Goal: Task Accomplishment & Management: Manage account settings

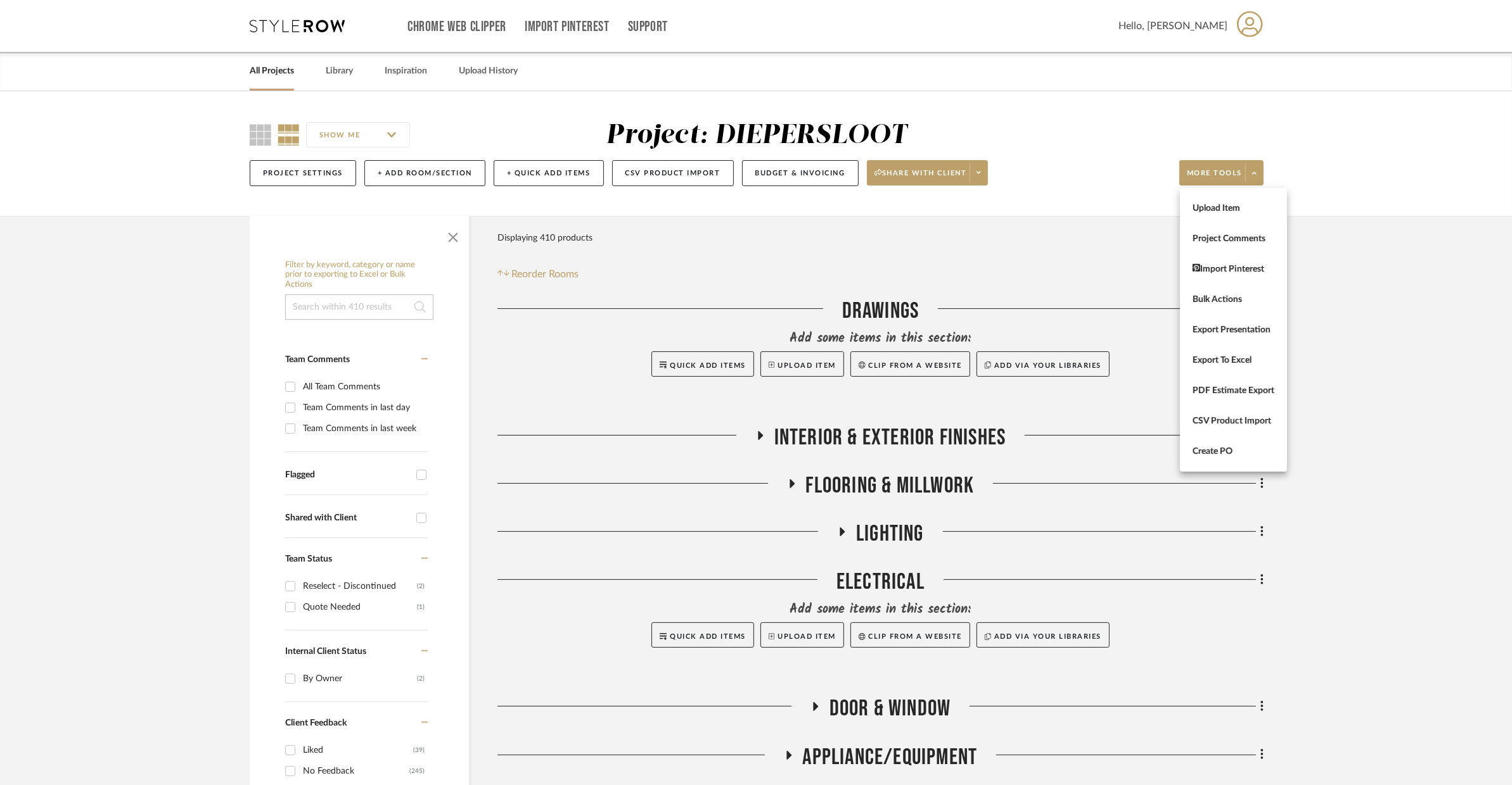
click at [807, 287] on div at bounding box center [756, 392] width 1512 height 785
click at [771, 363] on icon at bounding box center [772, 365] width 6 height 7
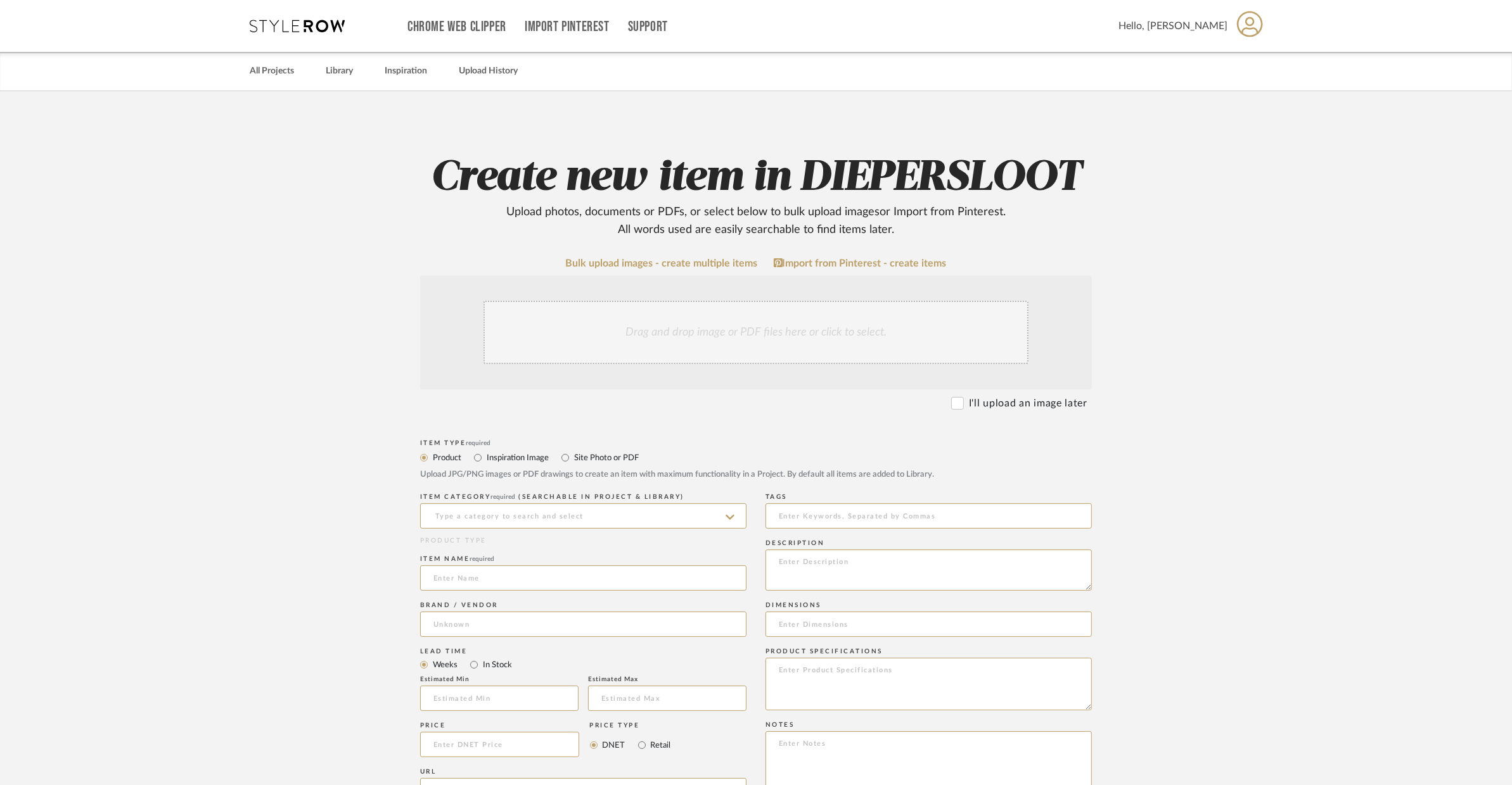
click at [736, 340] on div "Drag and drop image or PDF files here or click to select." at bounding box center [755, 332] width 545 height 63
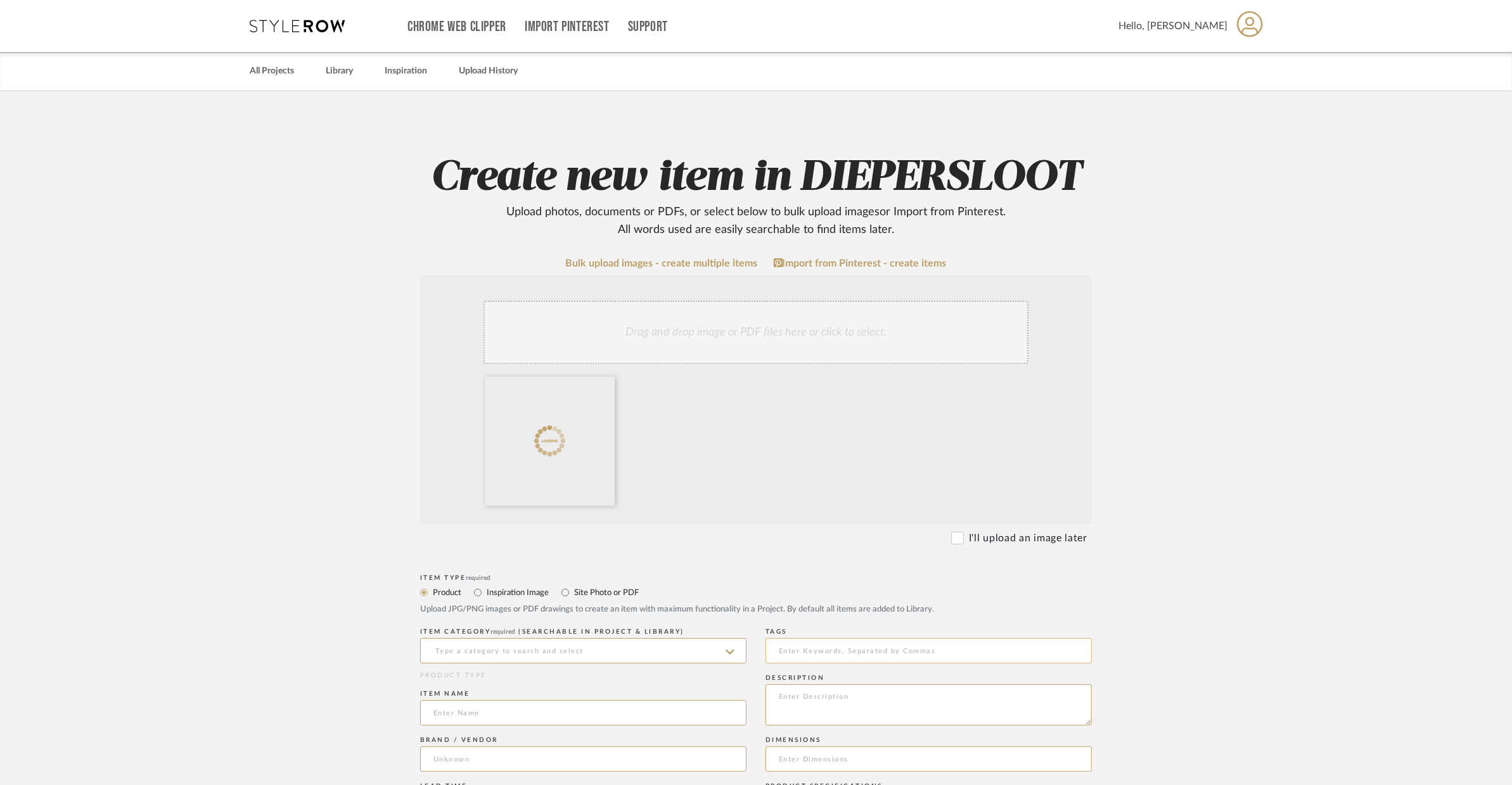
scroll to position [278, 0]
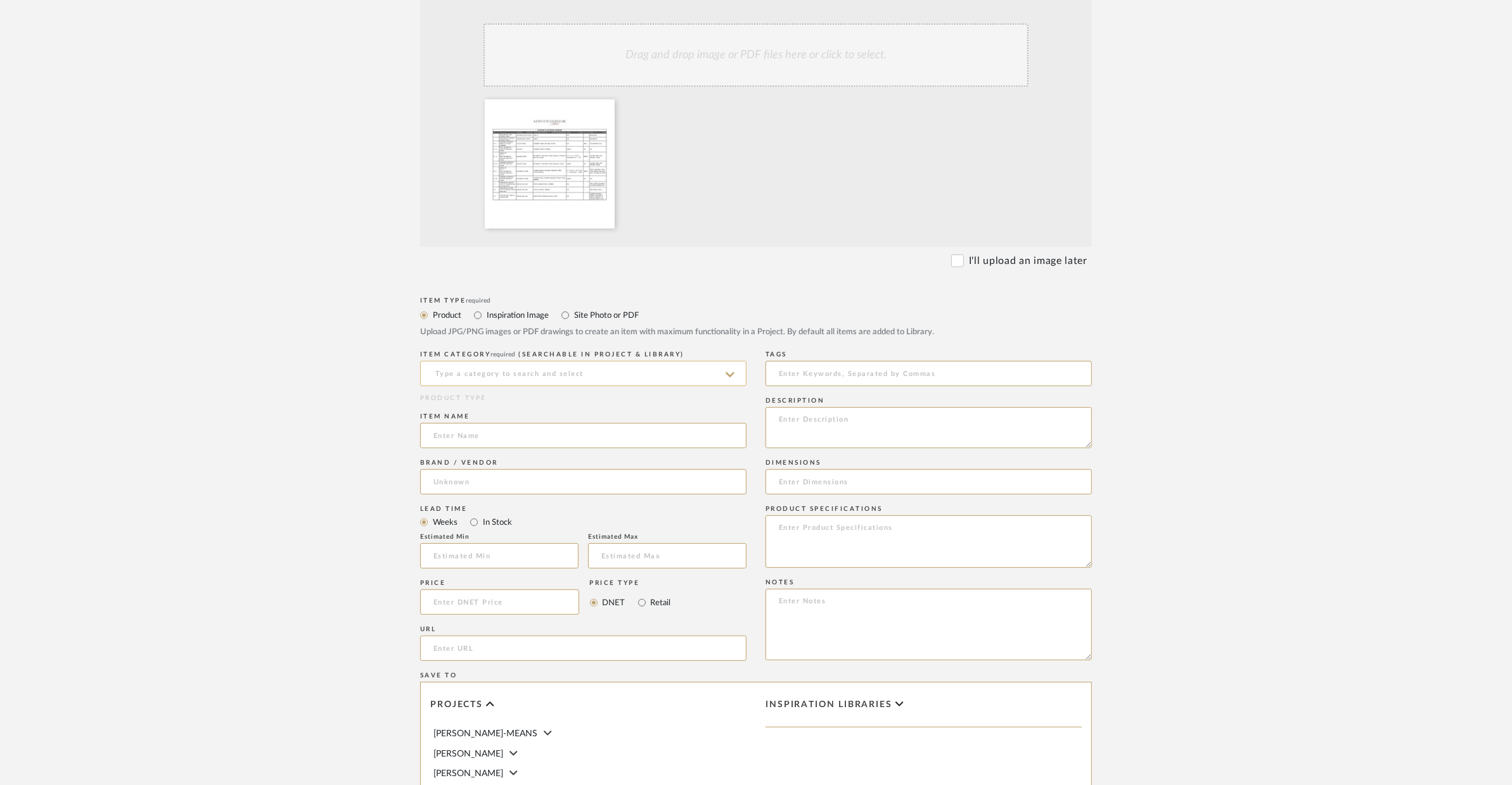
click at [705, 369] on input at bounding box center [583, 374] width 326 height 26
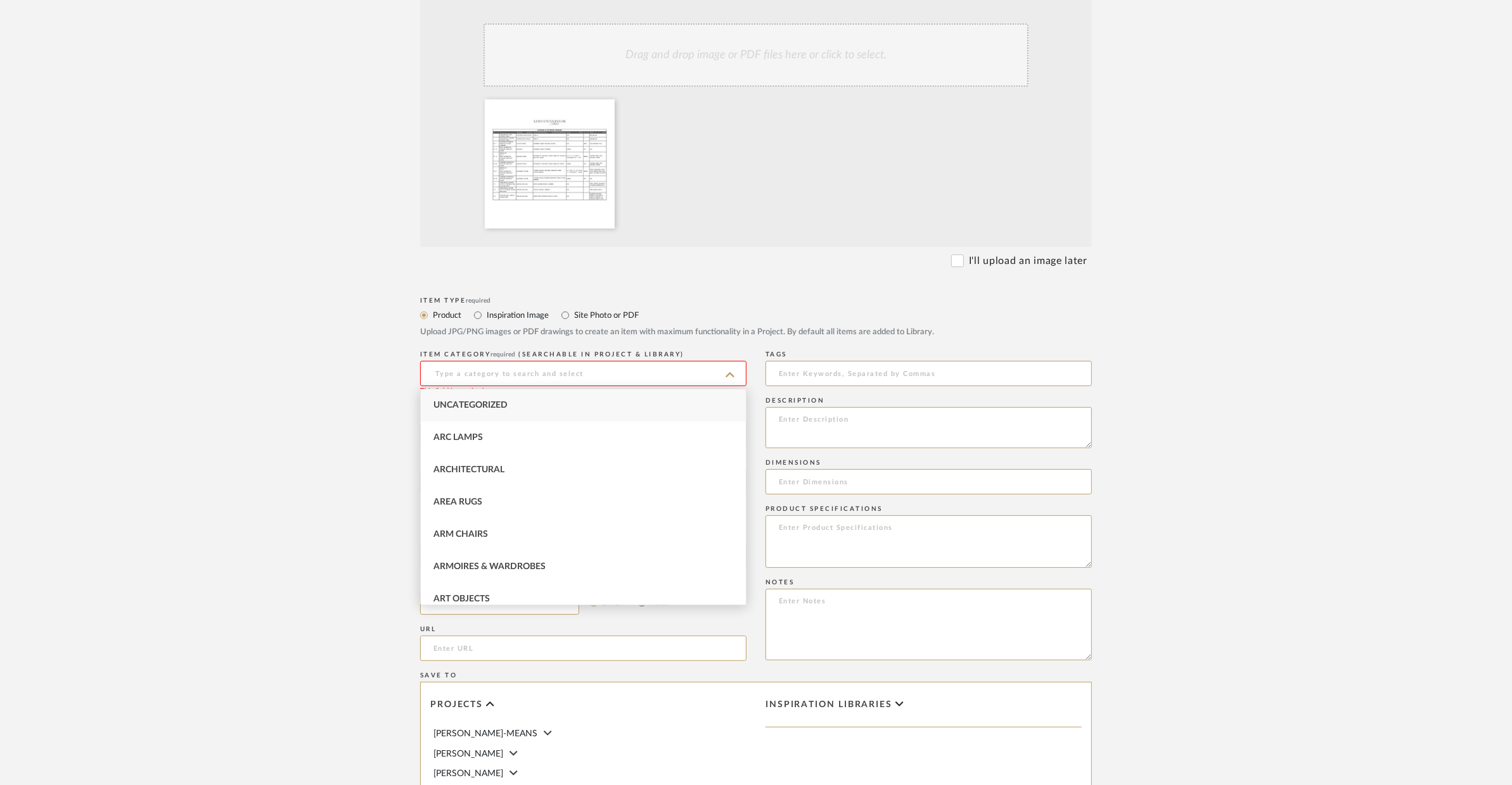
click at [574, 314] on label "Site Photo or PDF" at bounding box center [606, 315] width 66 height 14
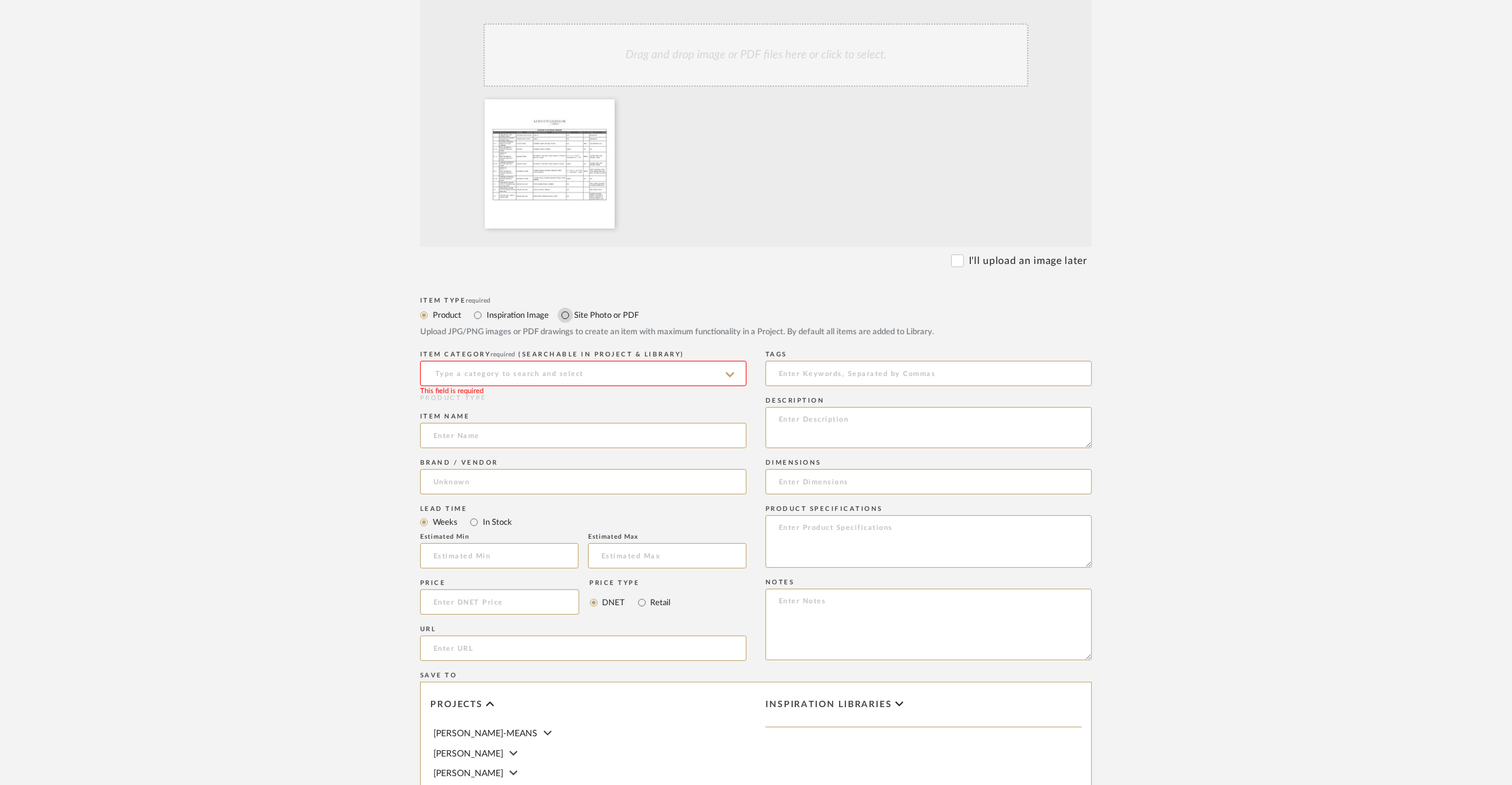
click at [567, 314] on input "Site Photo or PDF" at bounding box center [565, 315] width 15 height 15
radio input "true"
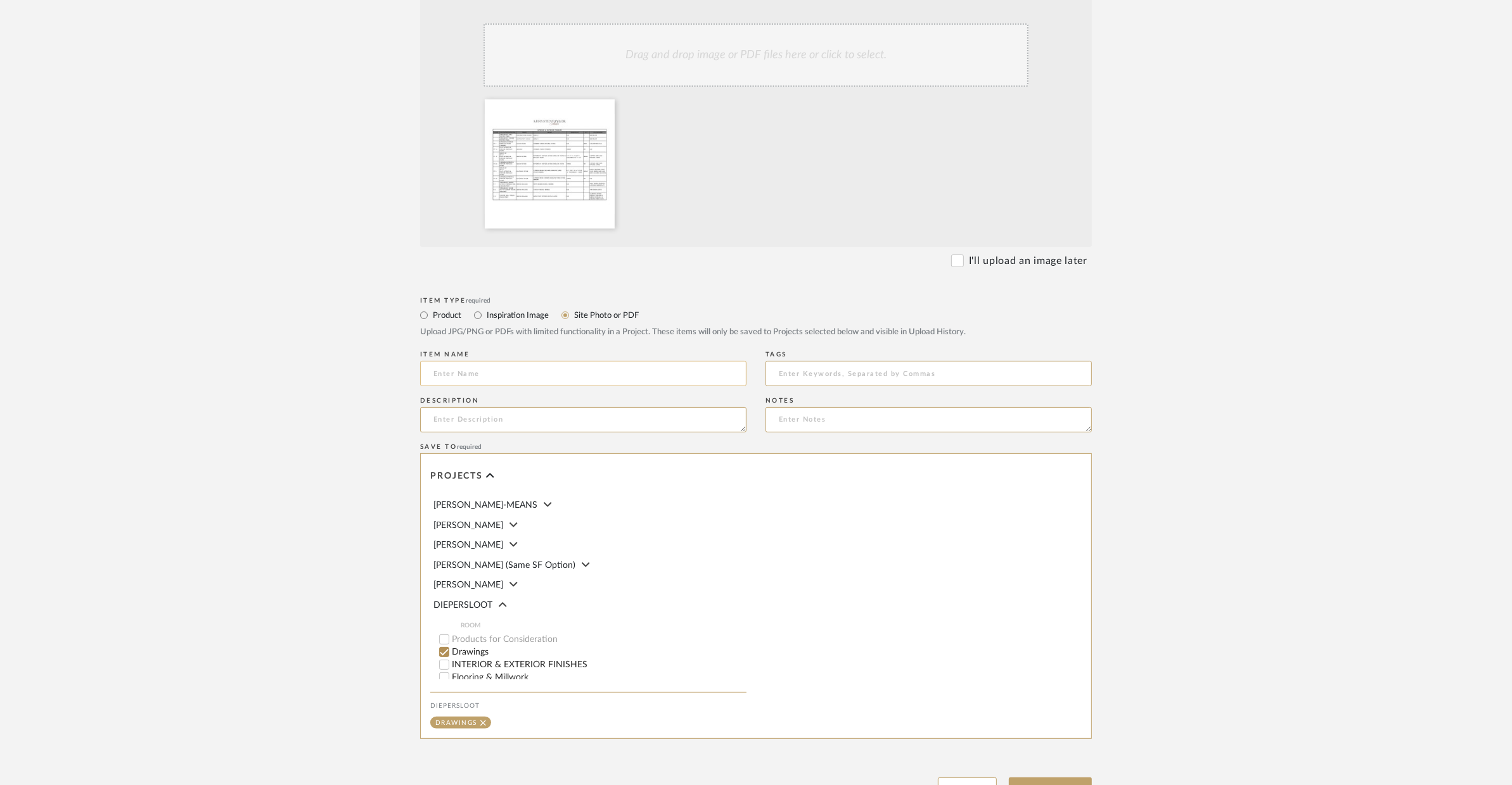
click at [536, 370] on input at bounding box center [583, 374] width 326 height 26
type input "SCHEDULES"
click at [580, 417] on textarea at bounding box center [583, 420] width 326 height 26
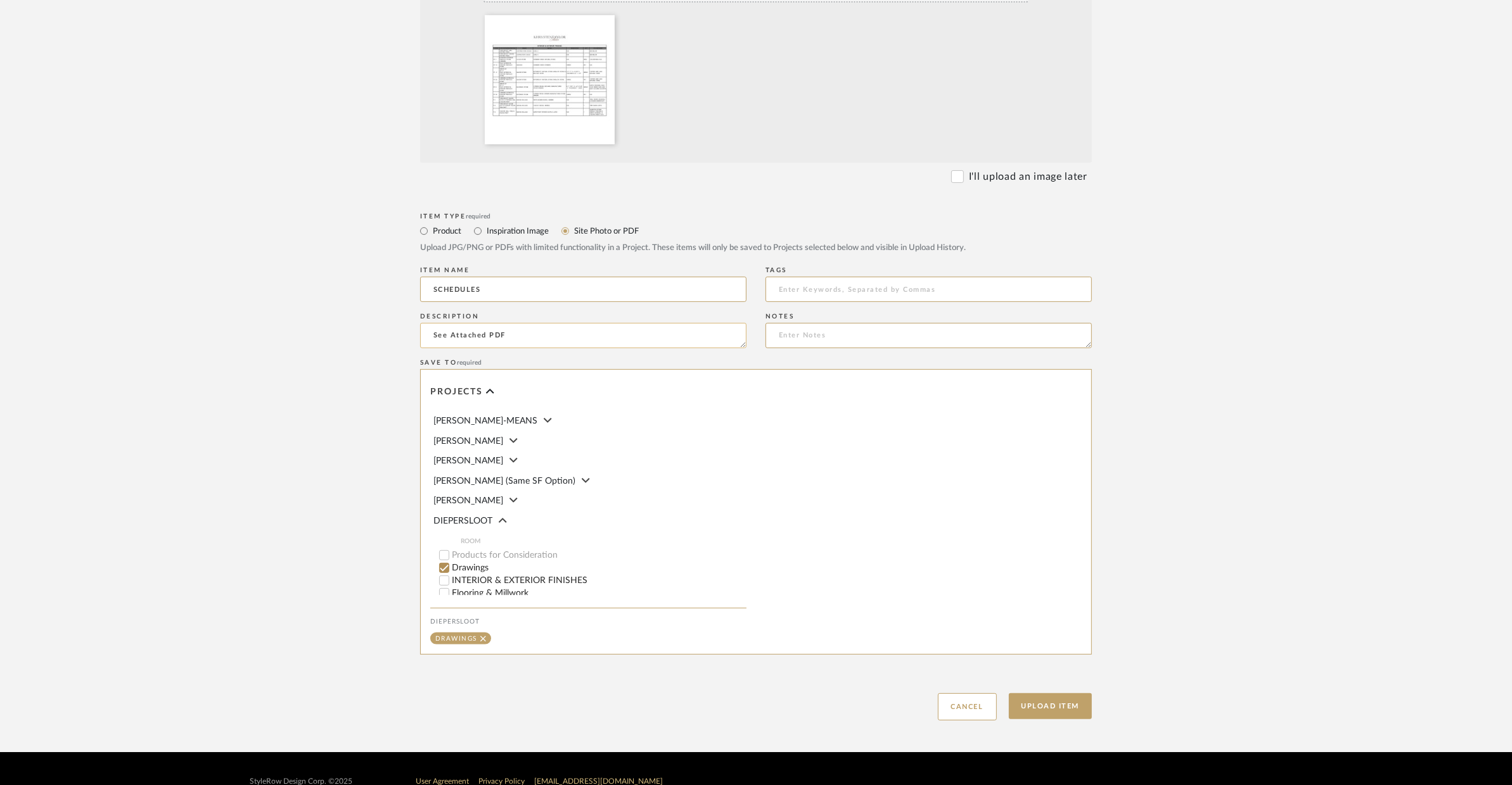
scroll to position [390, 0]
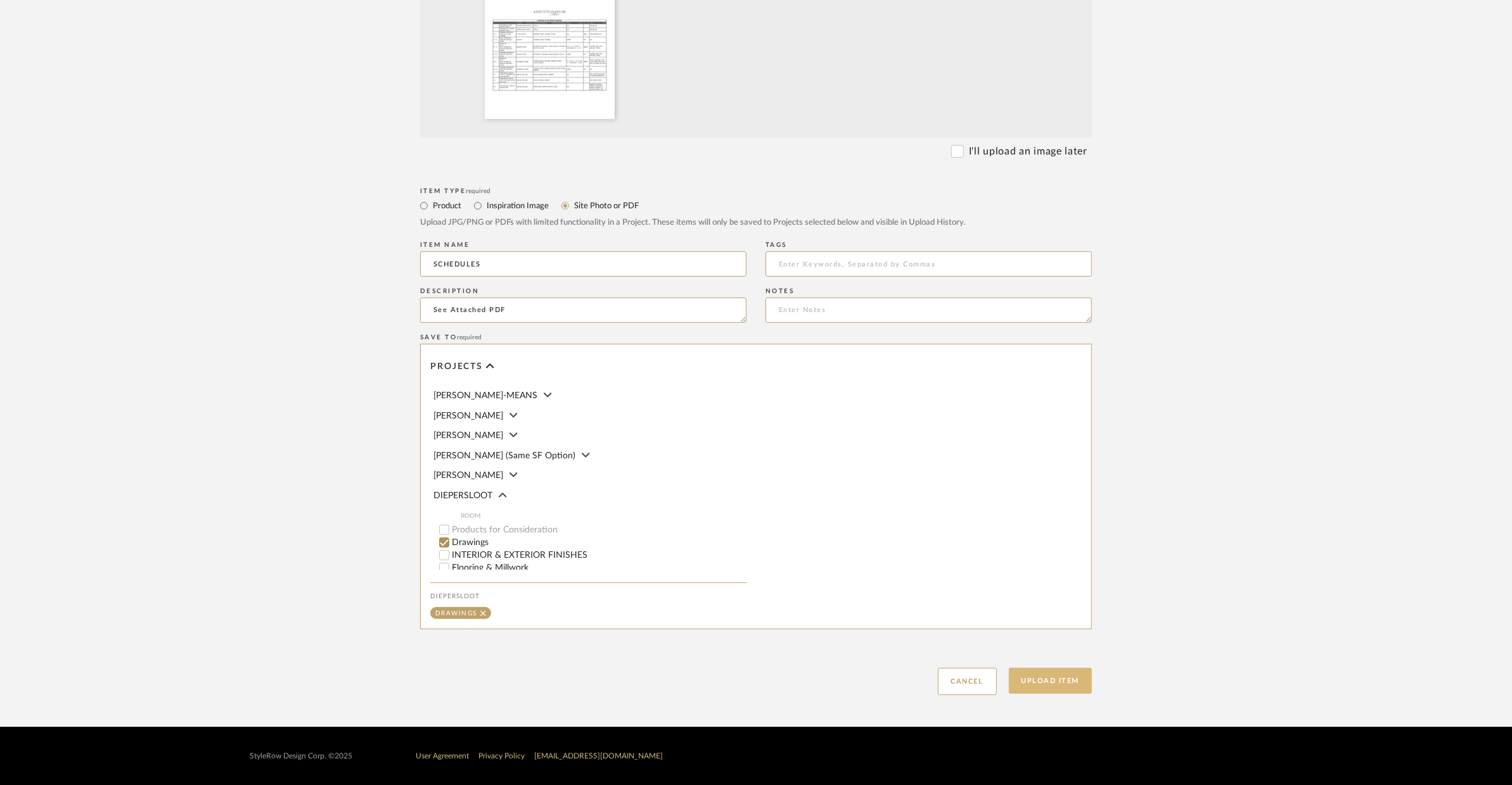
type textarea "See Attached PDF"
click at [1074, 678] on button "Upload Item" at bounding box center [1050, 681] width 84 height 26
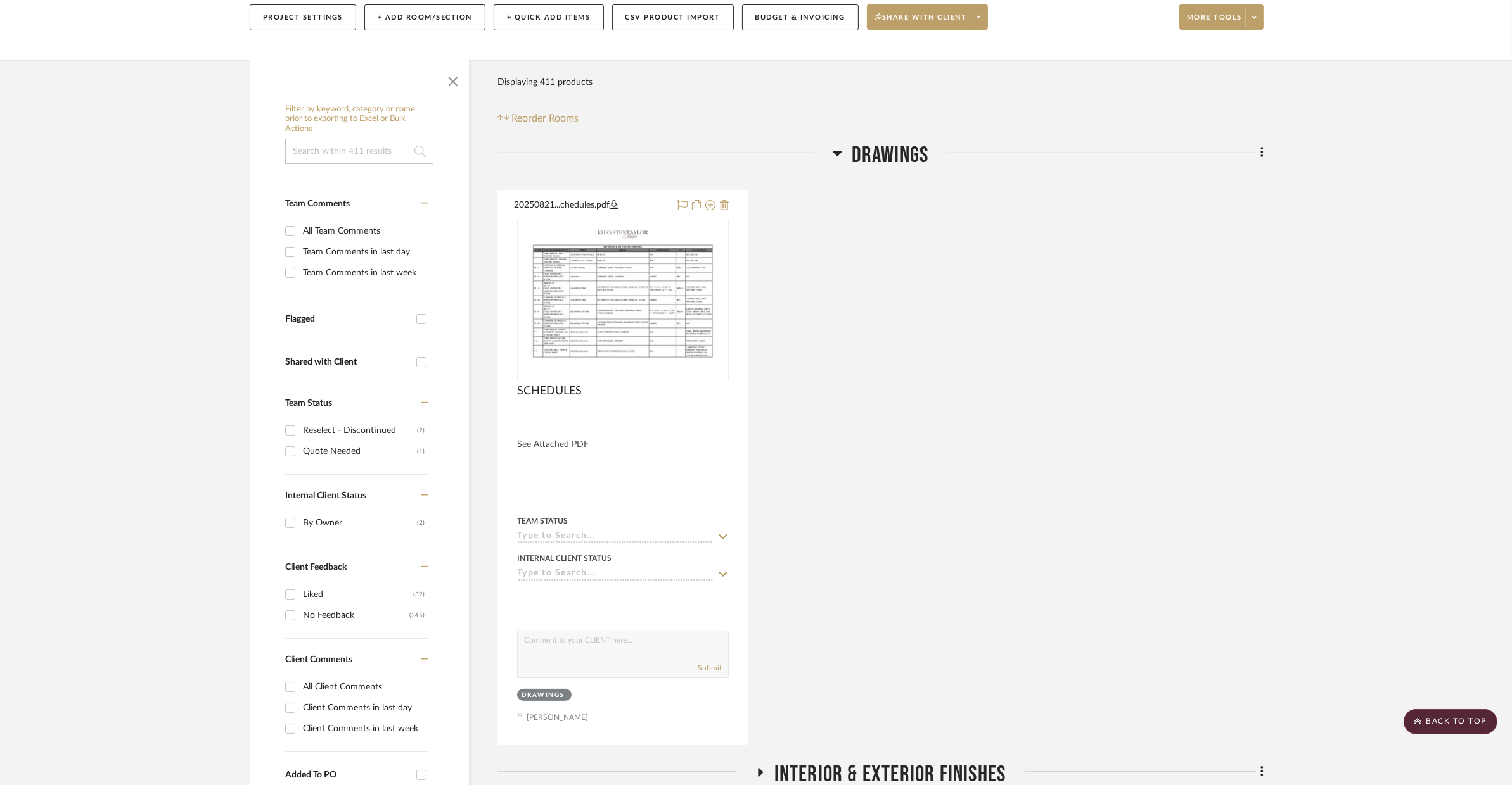
scroll to position [136, 0]
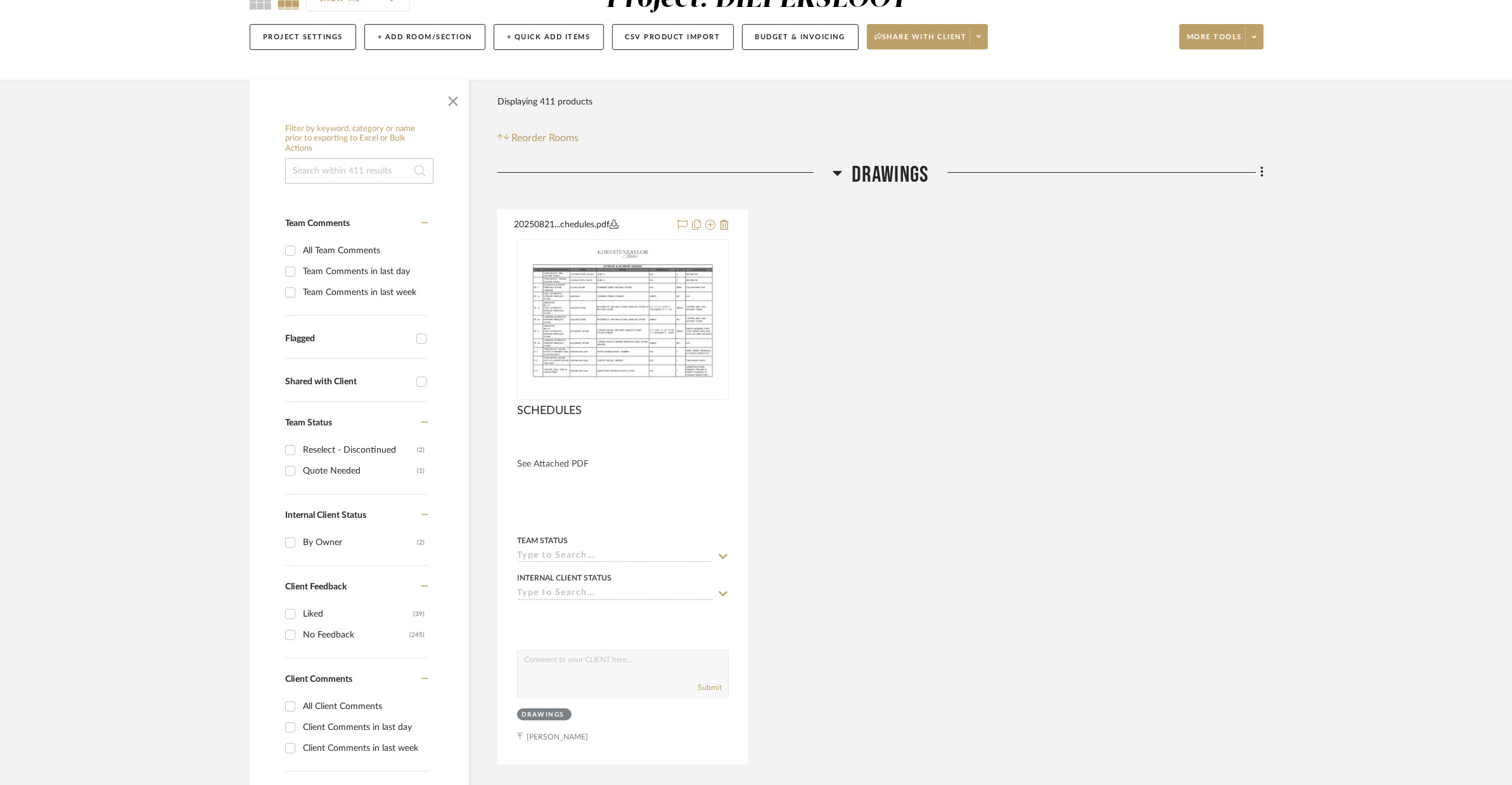
click at [902, 178] on span "Drawings" at bounding box center [890, 175] width 77 height 28
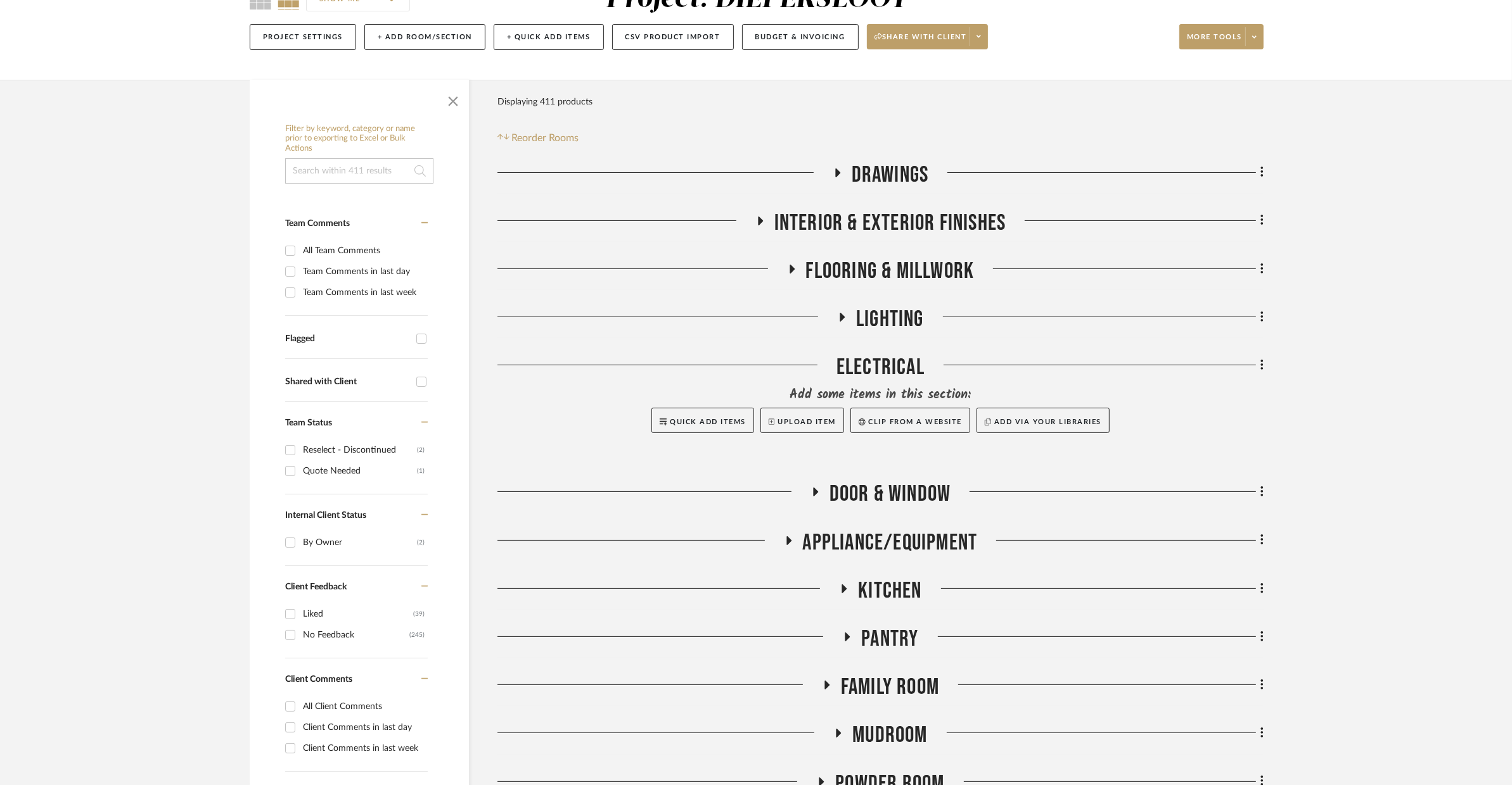
click at [902, 178] on span "Drawings" at bounding box center [890, 175] width 77 height 28
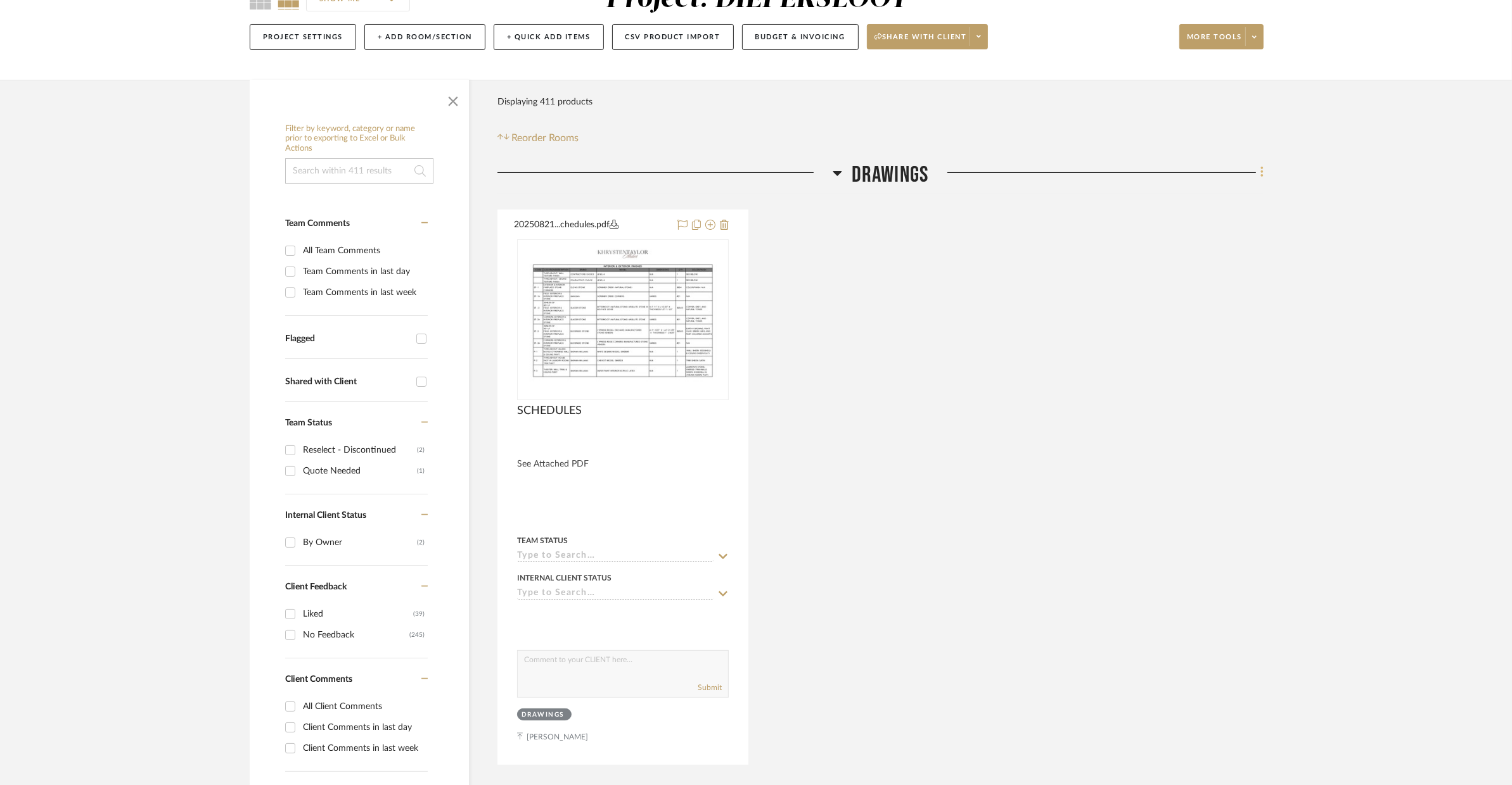
click at [1260, 171] on icon at bounding box center [1262, 172] width 4 height 14
click at [1209, 283] on button "Rename Room" at bounding box center [1204, 294] width 119 height 31
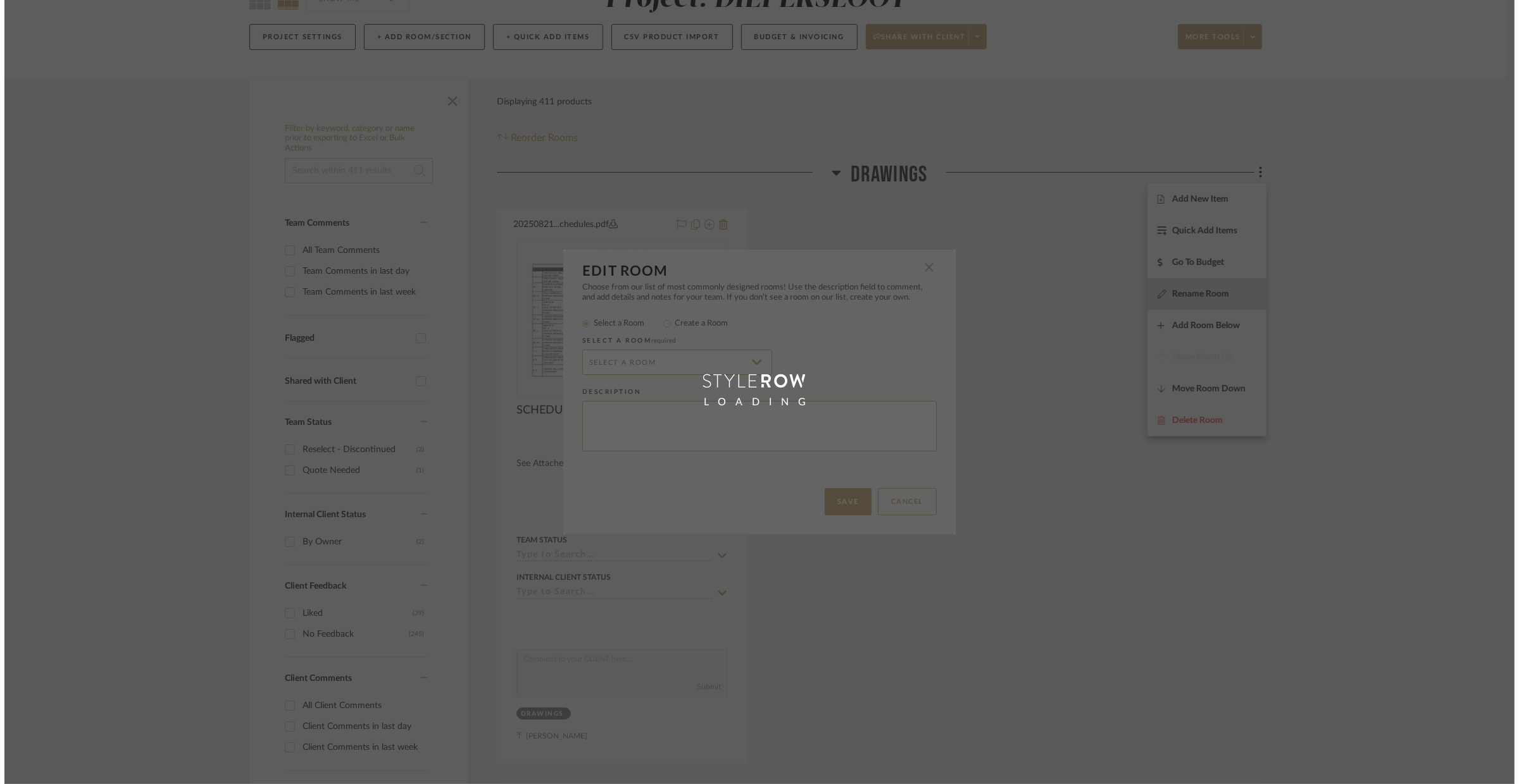
scroll to position [0, 0]
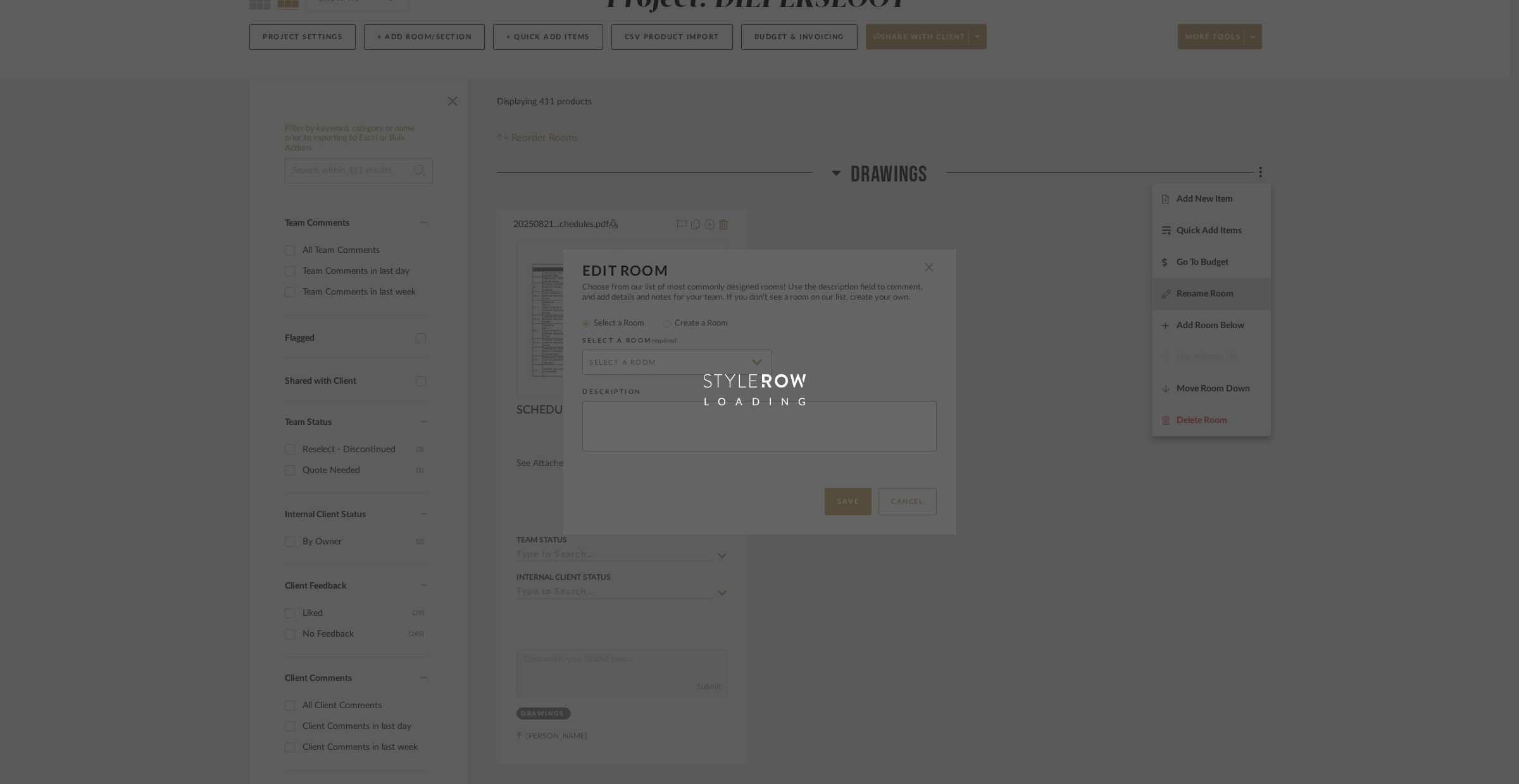
radio input "false"
radio input "true"
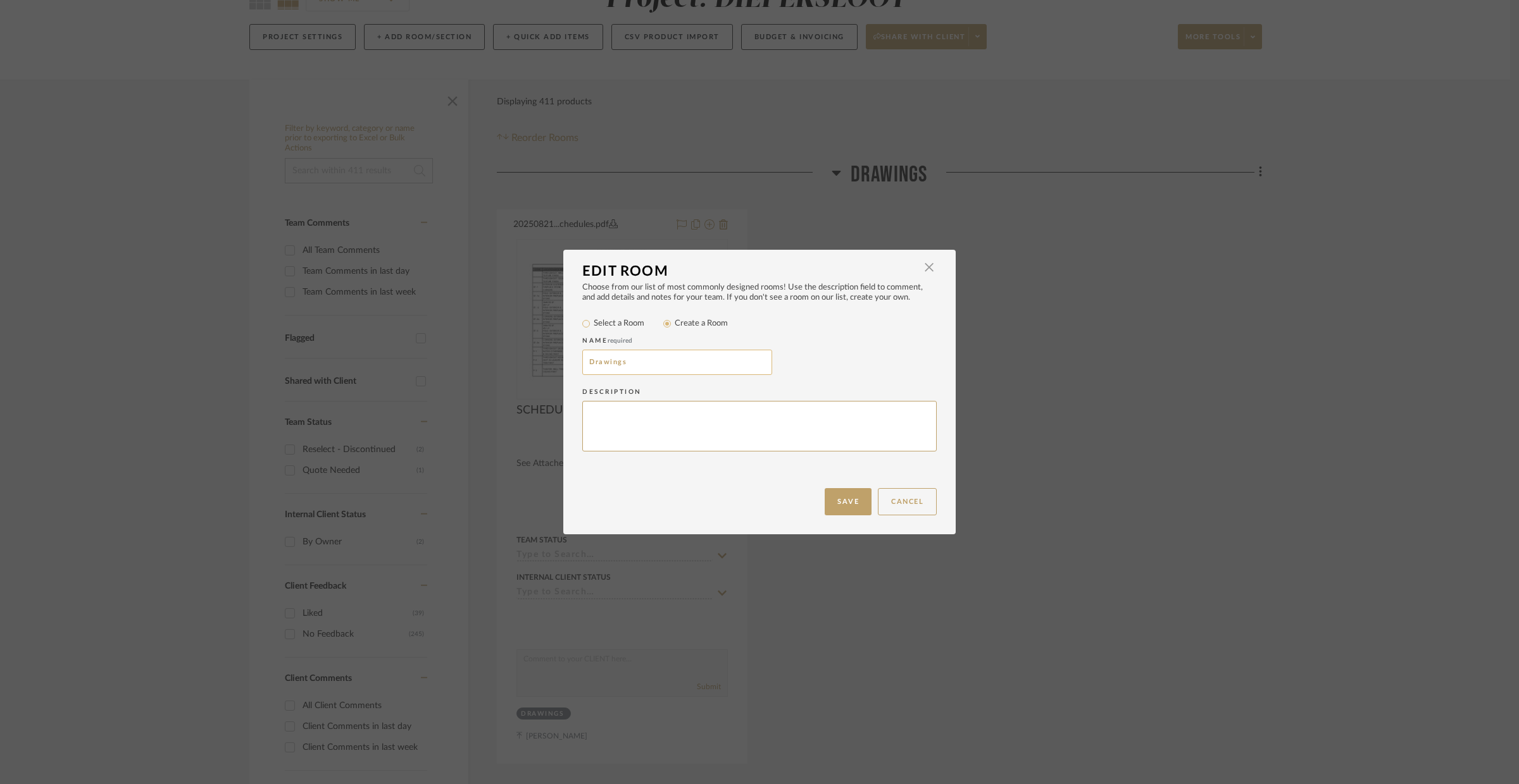
click at [655, 353] on input "Drawings" at bounding box center [677, 362] width 190 height 26
click at [637, 355] on input "Drawings" at bounding box center [677, 362] width 190 height 26
click at [625, 362] on input "Drawings" at bounding box center [677, 362] width 190 height 26
click at [643, 362] on input "Drawings & SChedules" at bounding box center [677, 362] width 190 height 26
type input "Drawings & Schedules"
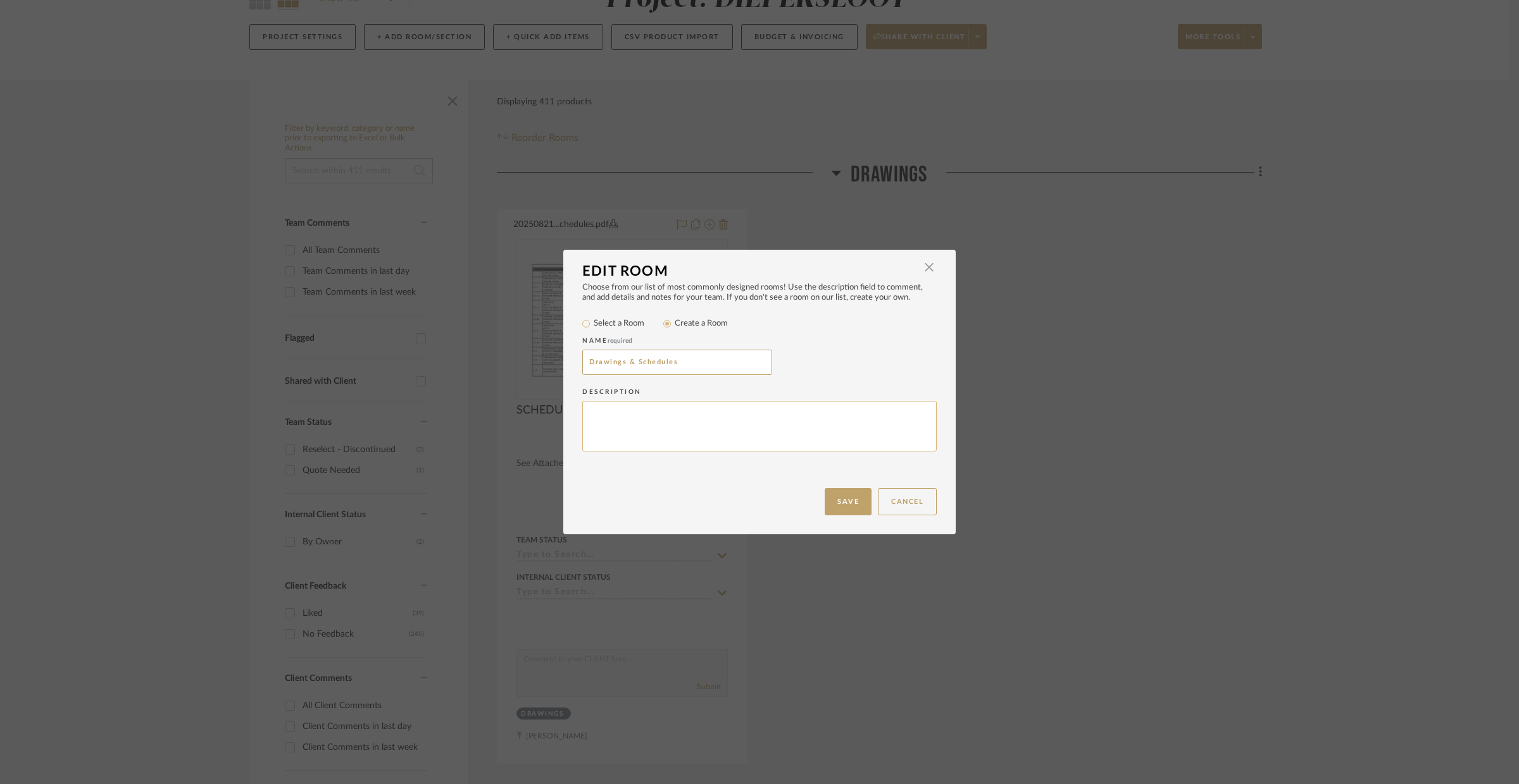
click at [676, 433] on textarea at bounding box center [760, 427] width 354 height 51
click at [846, 497] on button "Save" at bounding box center [848, 502] width 47 height 27
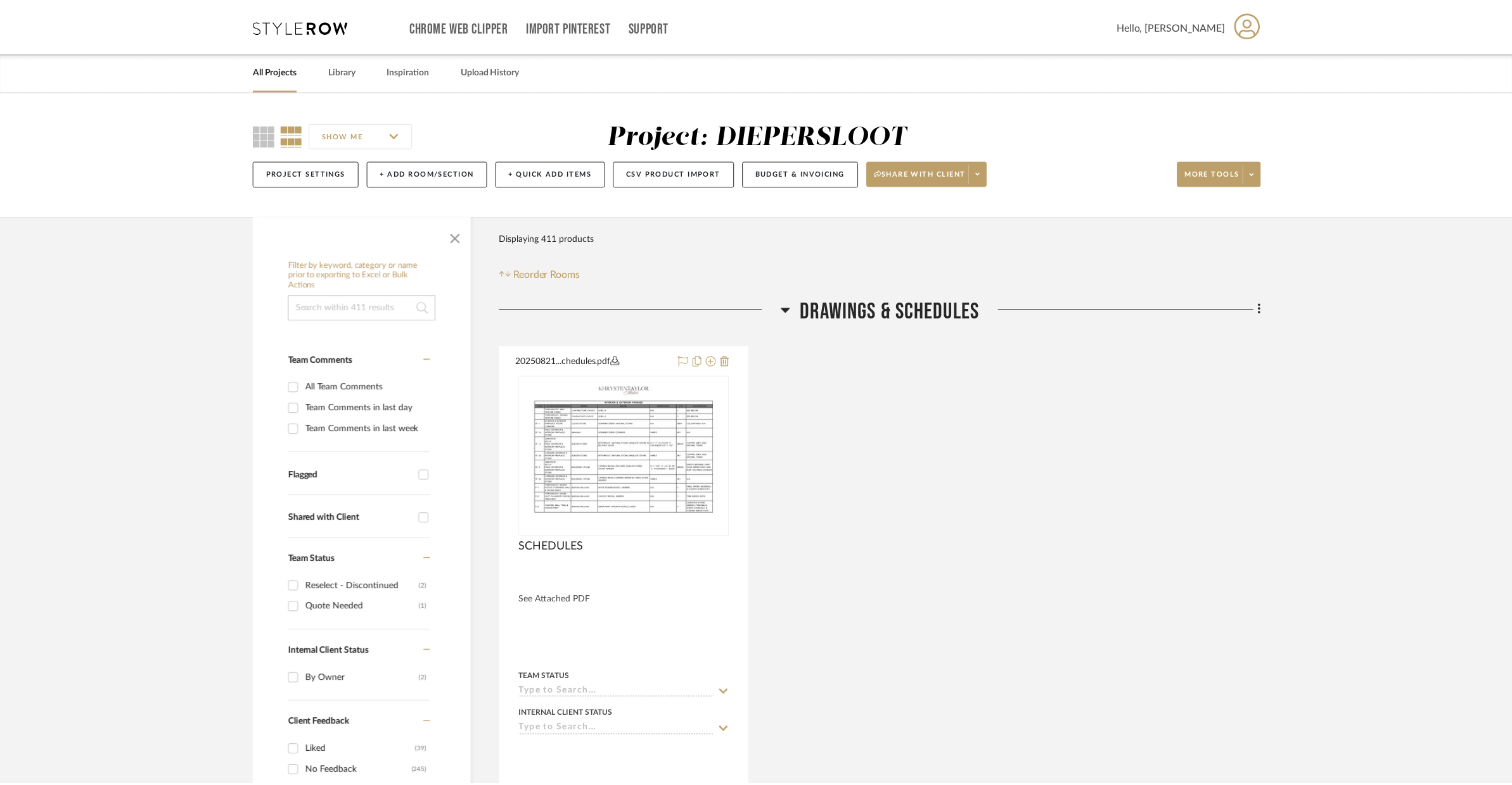
scroll to position [136, 0]
